Goal: Task Accomplishment & Management: Manage account settings

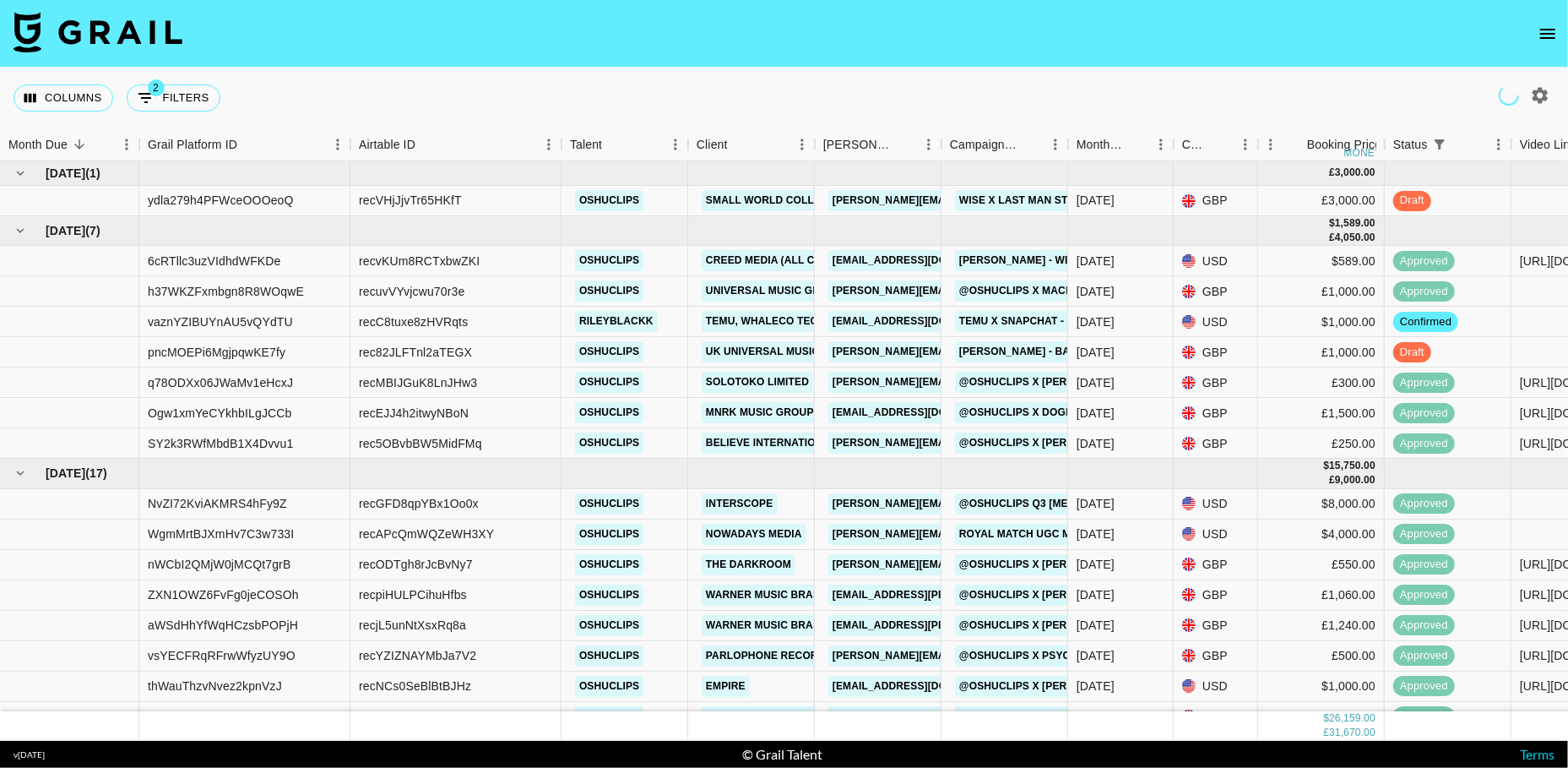
click at [1542, 36] on icon "open drawer" at bounding box center [1547, 33] width 21 height 21
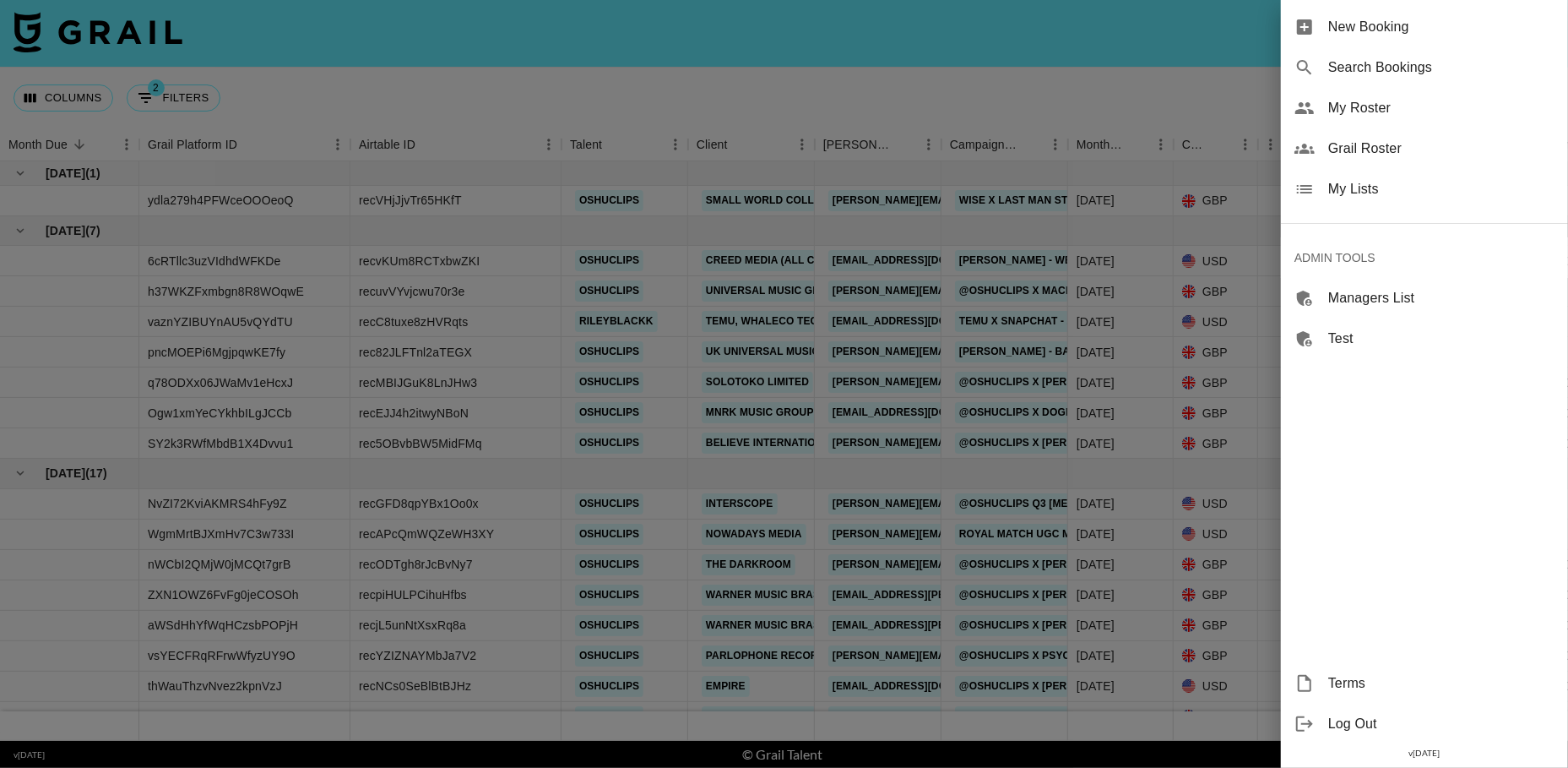
click at [1368, 152] on span "Grail Roster" at bounding box center [1441, 148] width 226 height 21
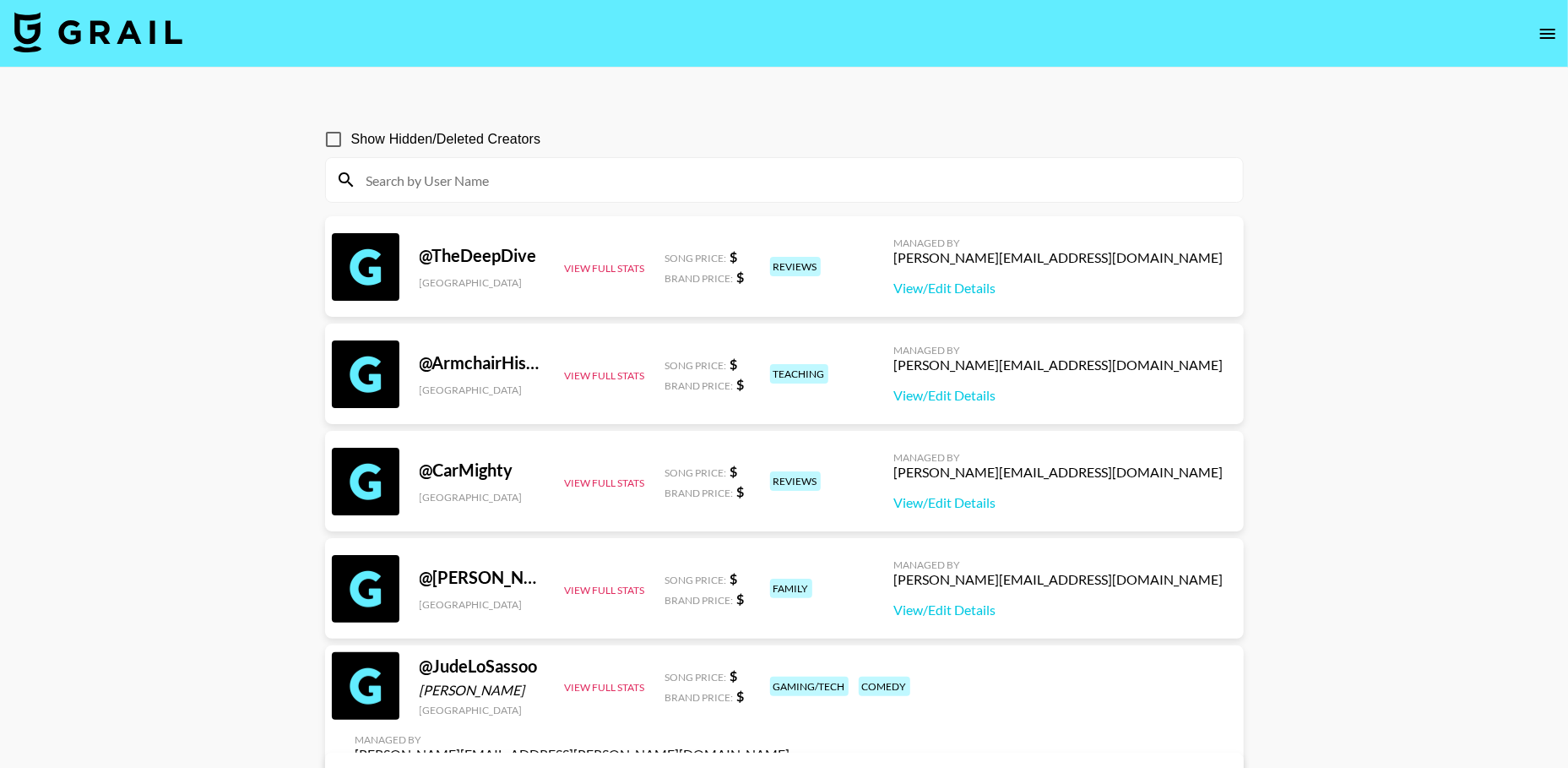
click at [589, 180] on input at bounding box center [793, 179] width 876 height 27
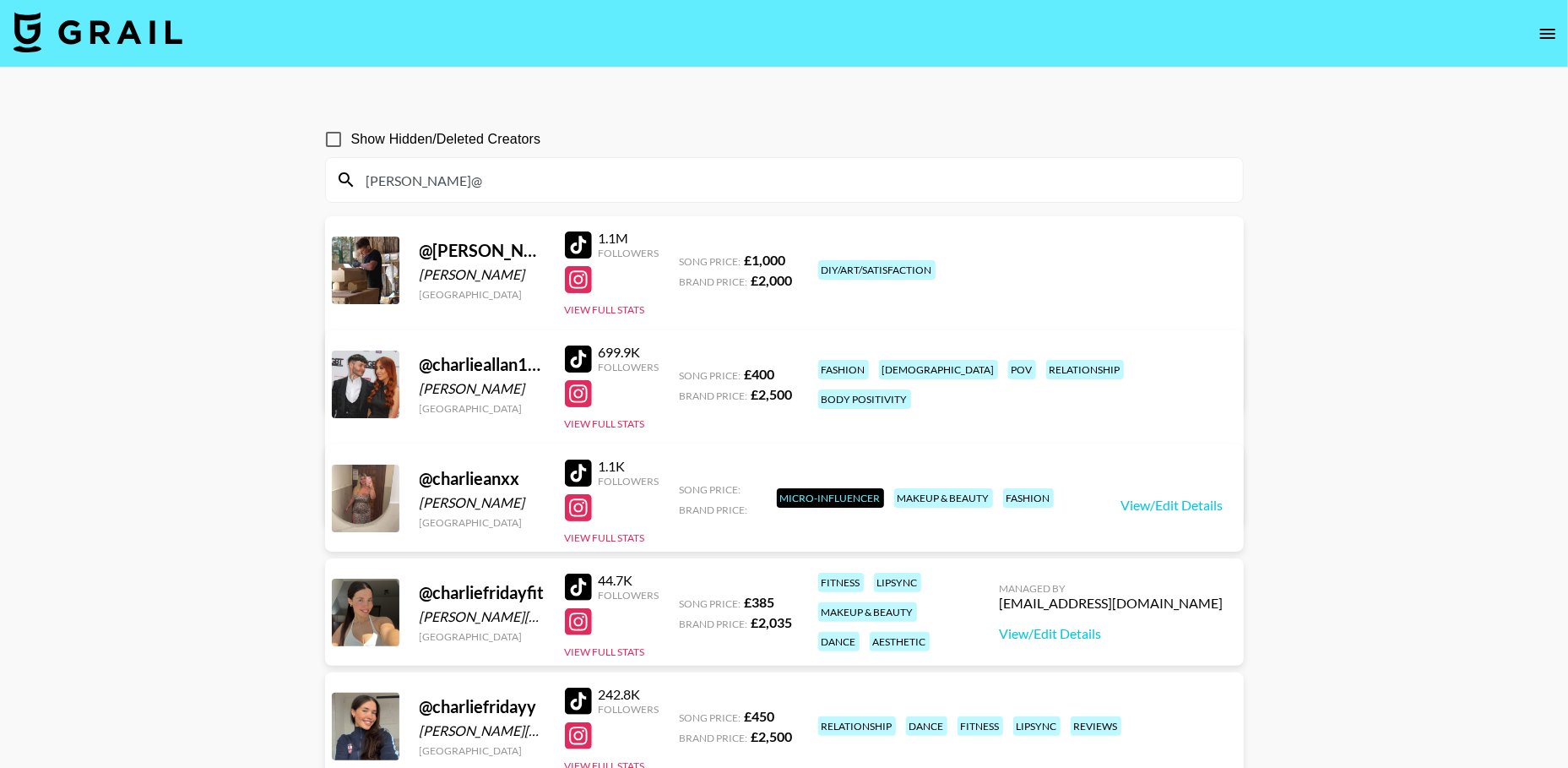
type input "[PERSON_NAME]@"
click at [684, 457] on div "[PERSON_NAME][EMAIL_ADDRESS][DOMAIN_NAME]" at bounding box center [520, 465] width 329 height 17
click at [1551, 33] on icon "open drawer" at bounding box center [1546, 33] width 15 height 10
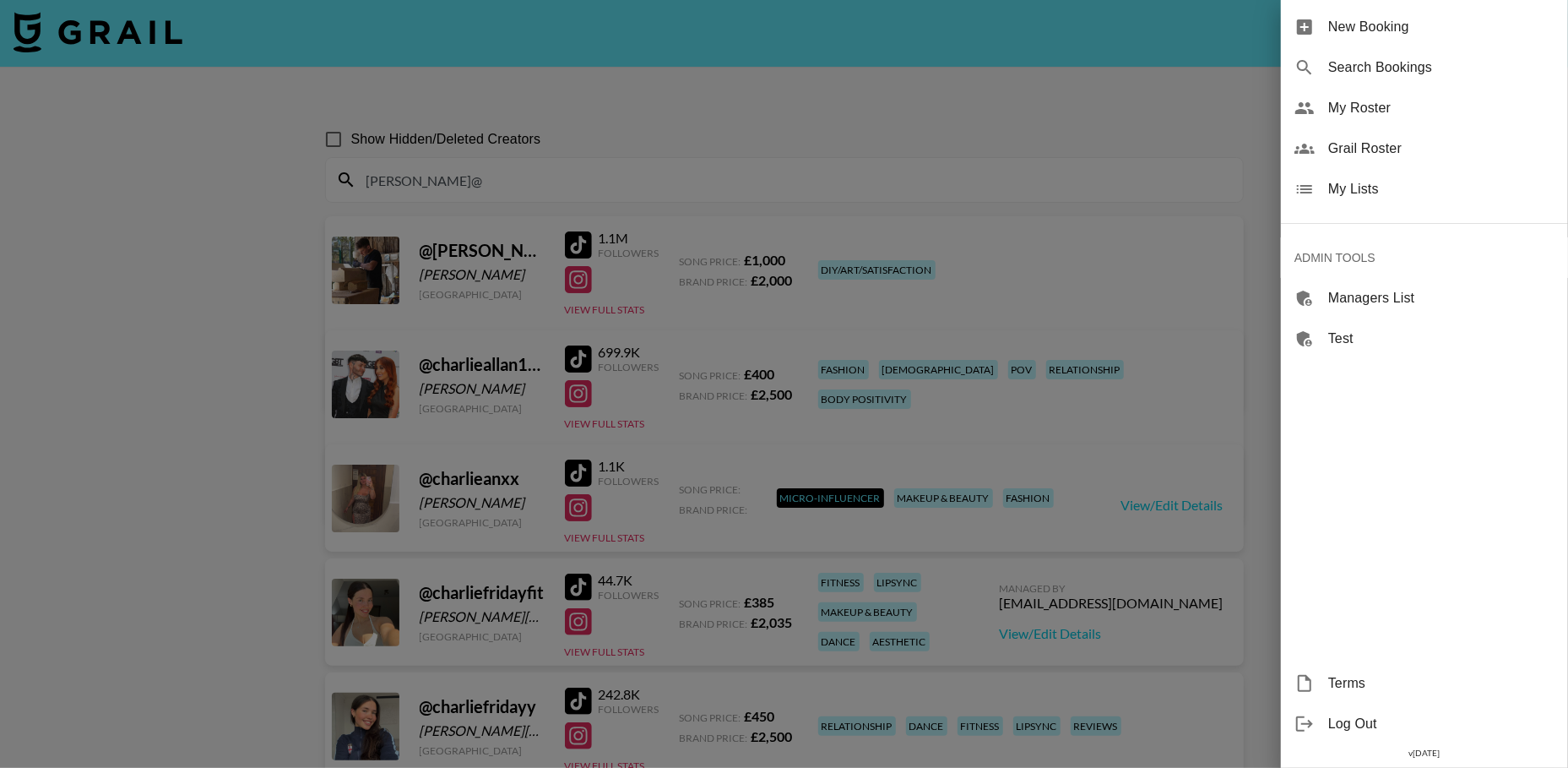
click at [1025, 106] on div at bounding box center [784, 384] width 1568 height 768
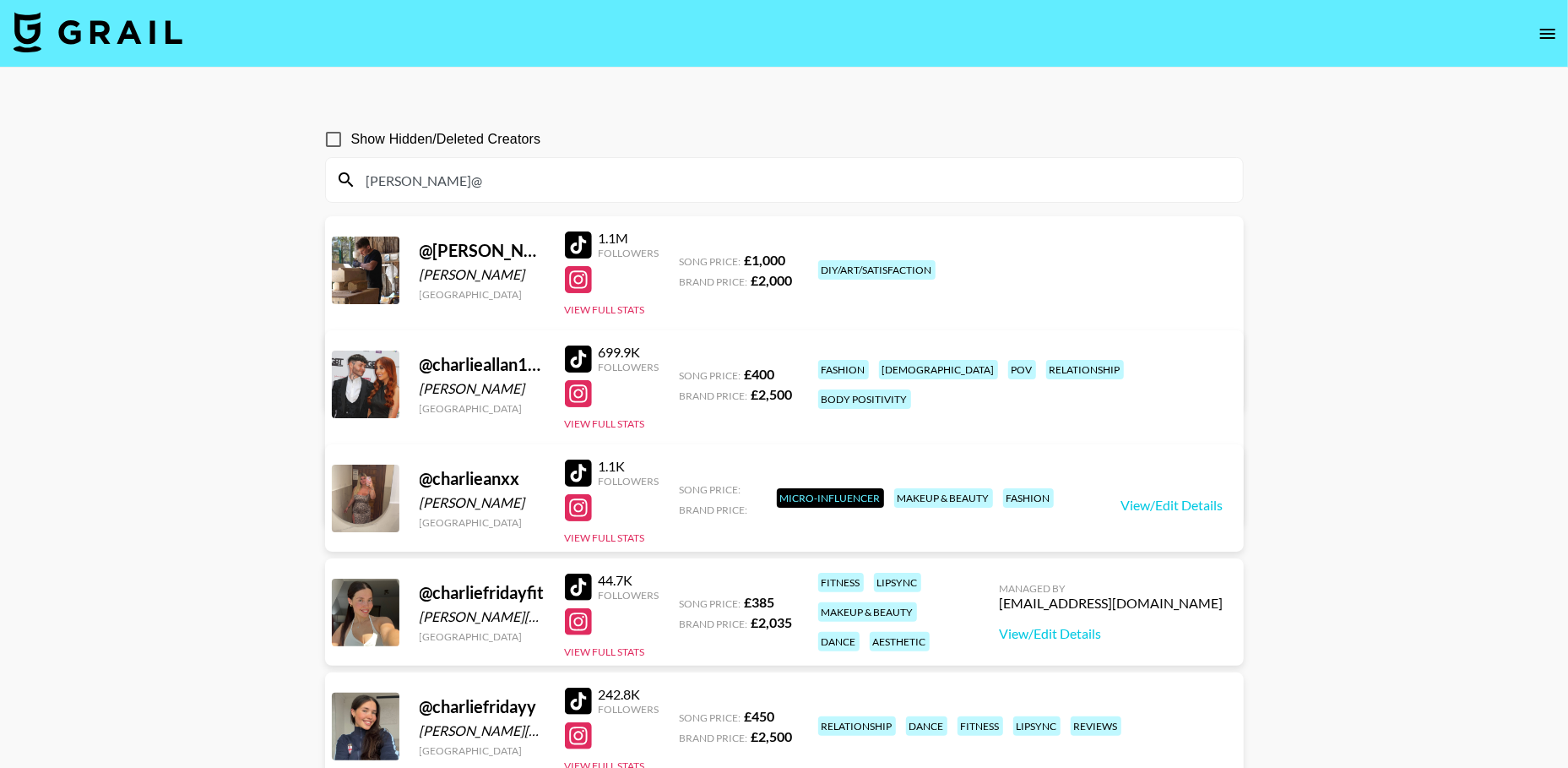
click at [1555, 32] on icon "open drawer" at bounding box center [1546, 33] width 15 height 10
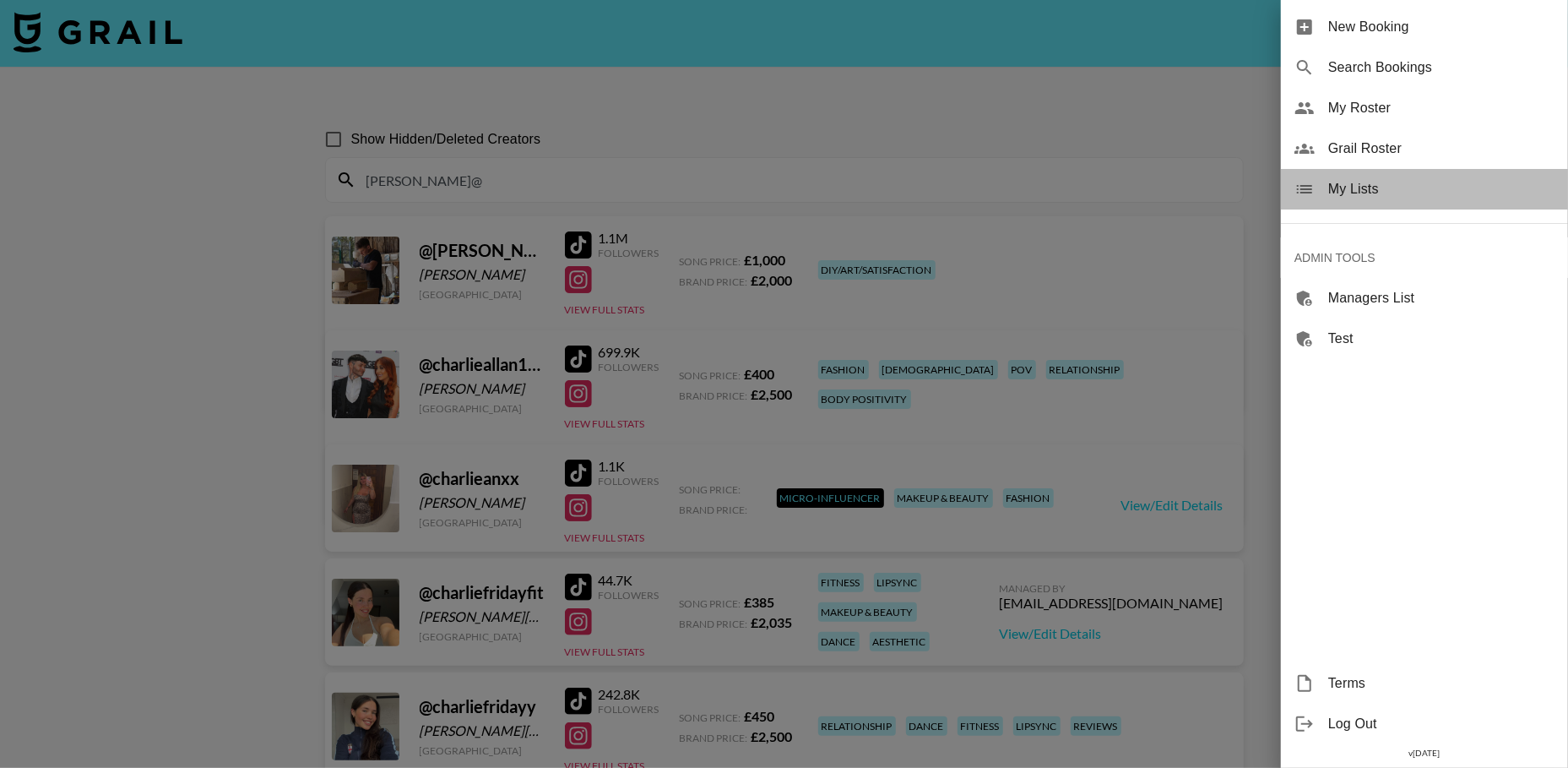
click at [1401, 191] on span "My Lists" at bounding box center [1441, 189] width 226 height 21
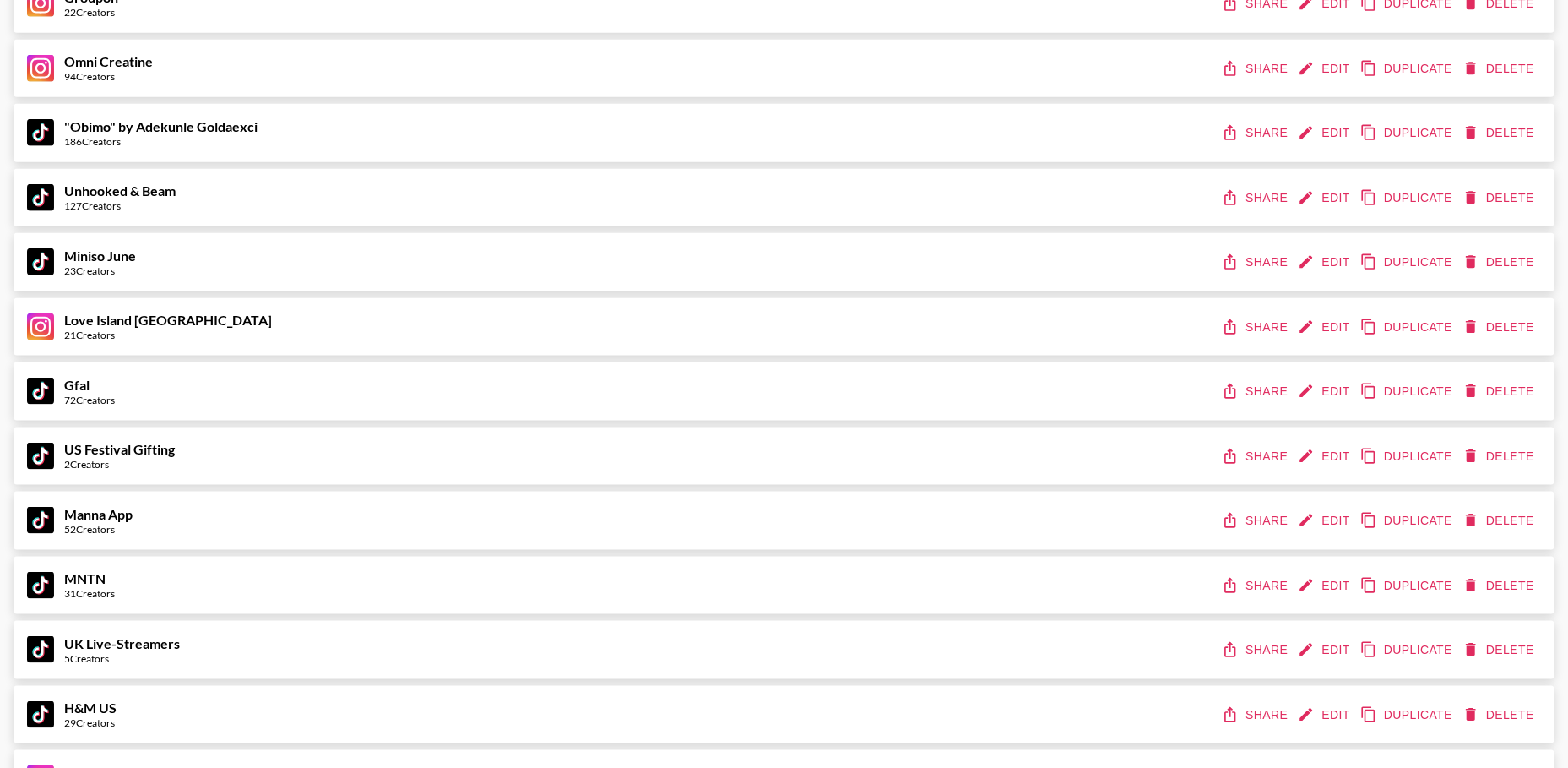
scroll to position [2286, 0]
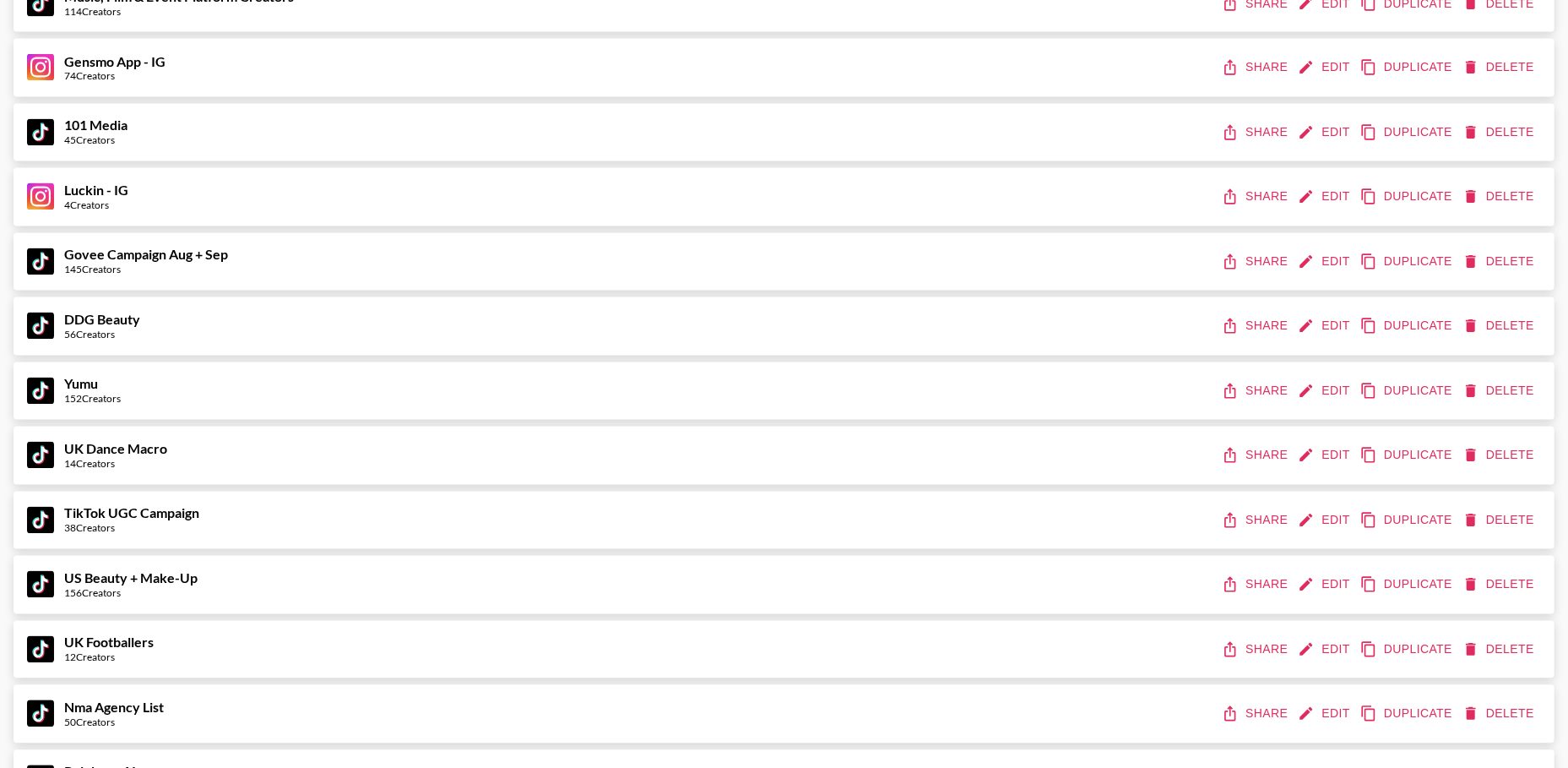
click at [1328, 399] on button "Edit" at bounding box center [1326, 391] width 63 height 31
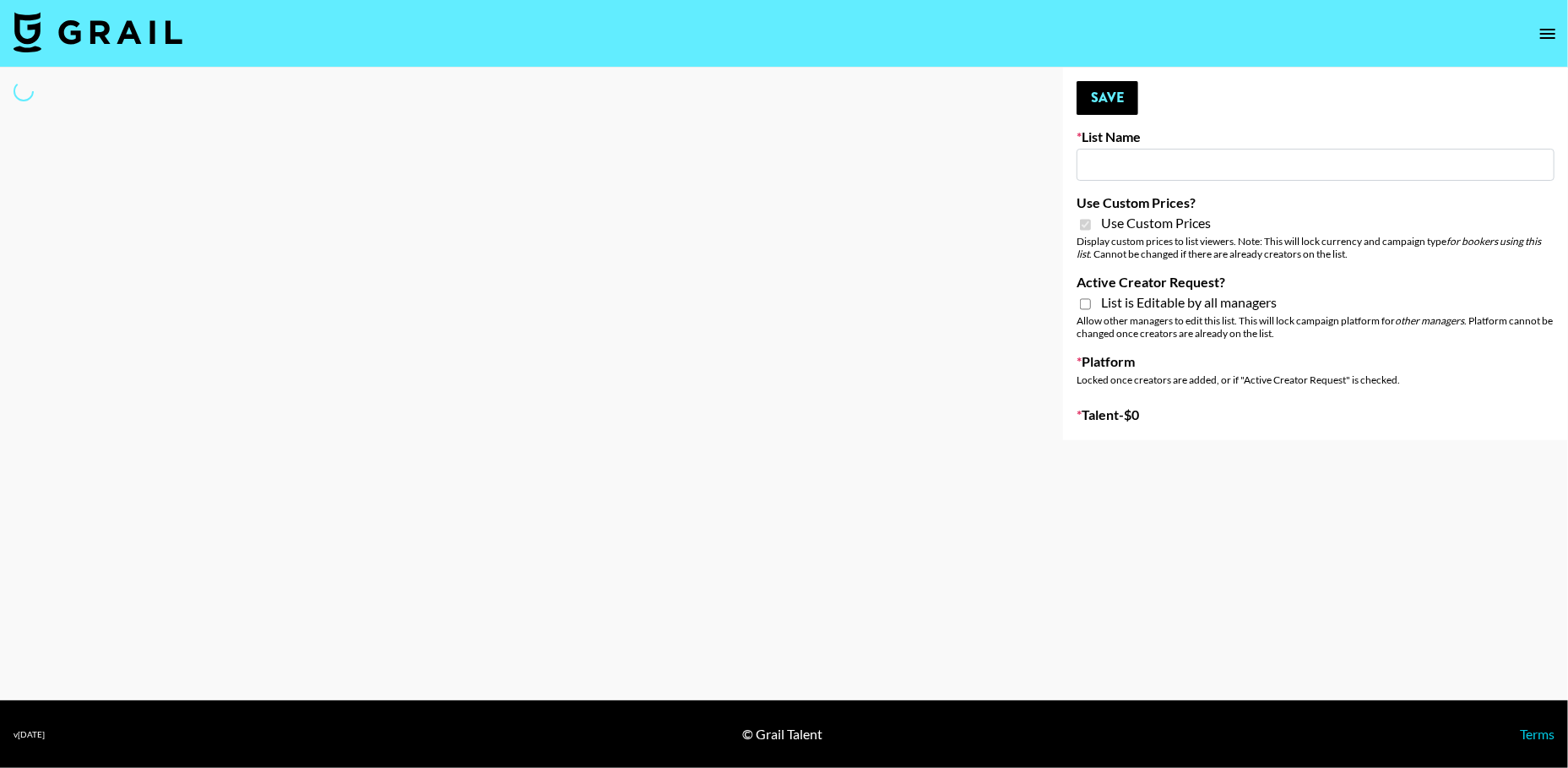
select select "Brand"
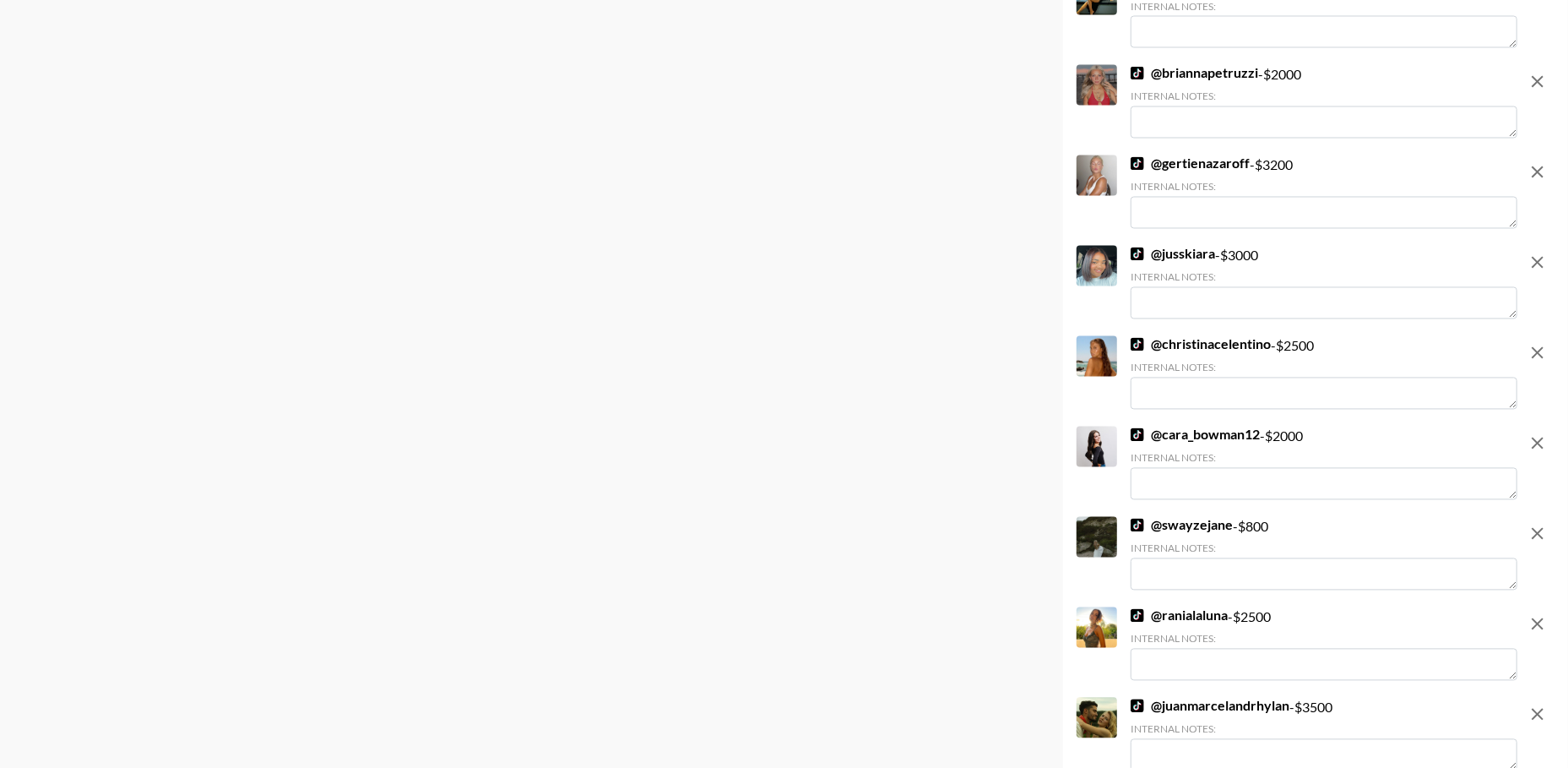
type input "Yumu"
checkbox input "true"
